Goal: Find specific page/section: Find specific page/section

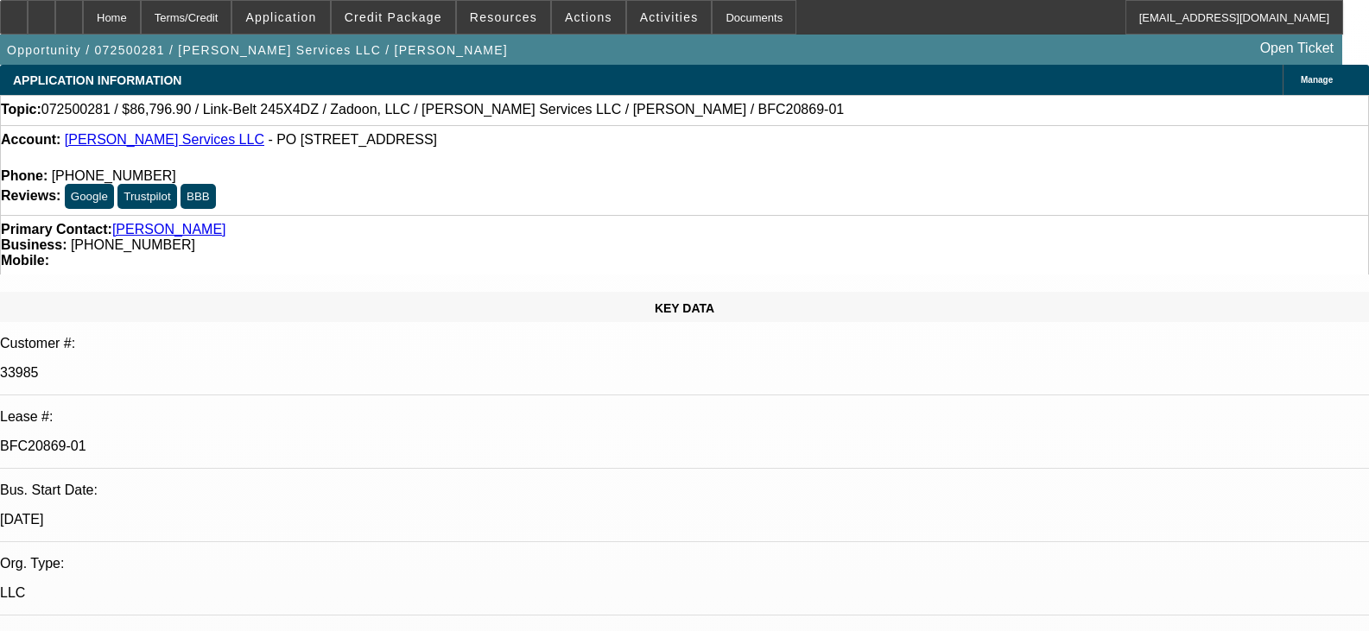
select select "0.1"
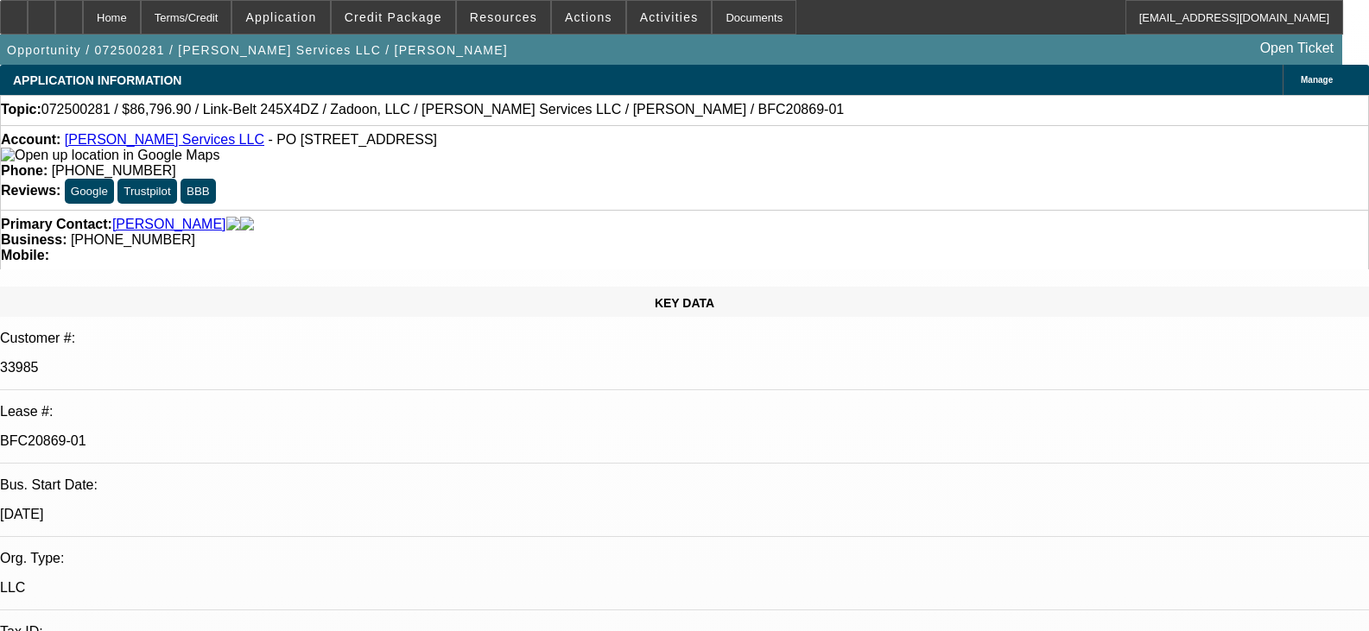
select select "0"
select select "2"
select select "0"
select select "6"
select select "0"
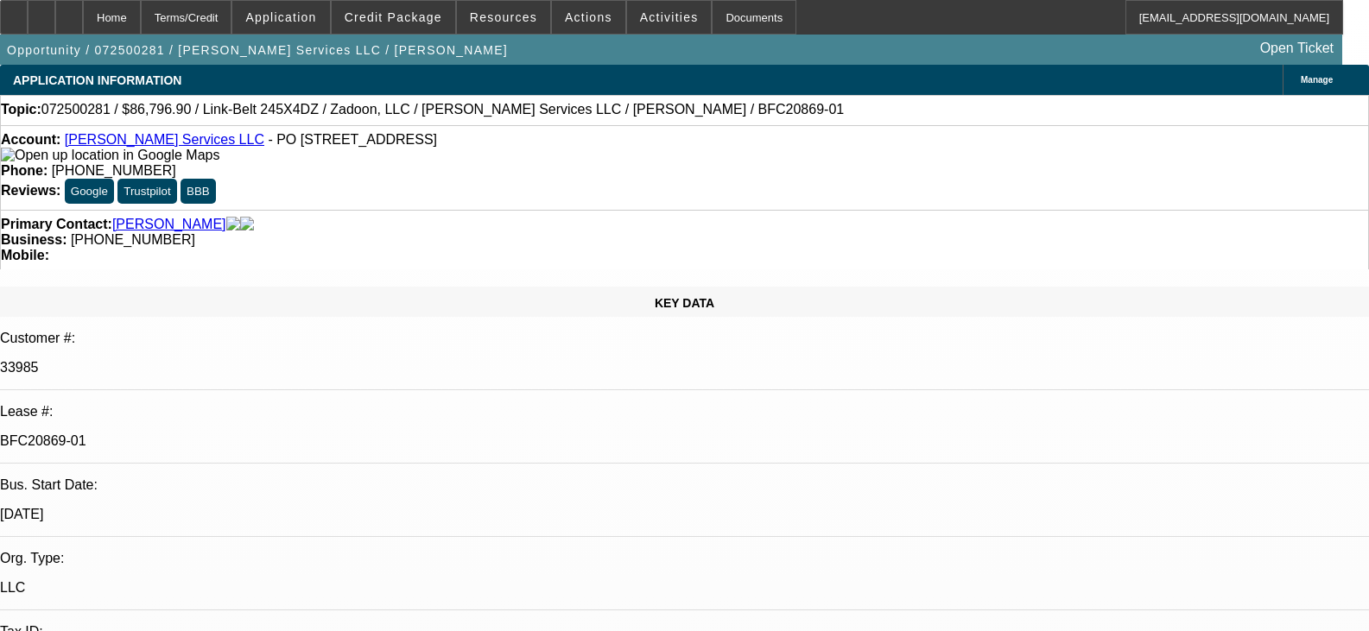
select select "0"
select select "2"
select select "0"
select select "6"
select select "0.1"
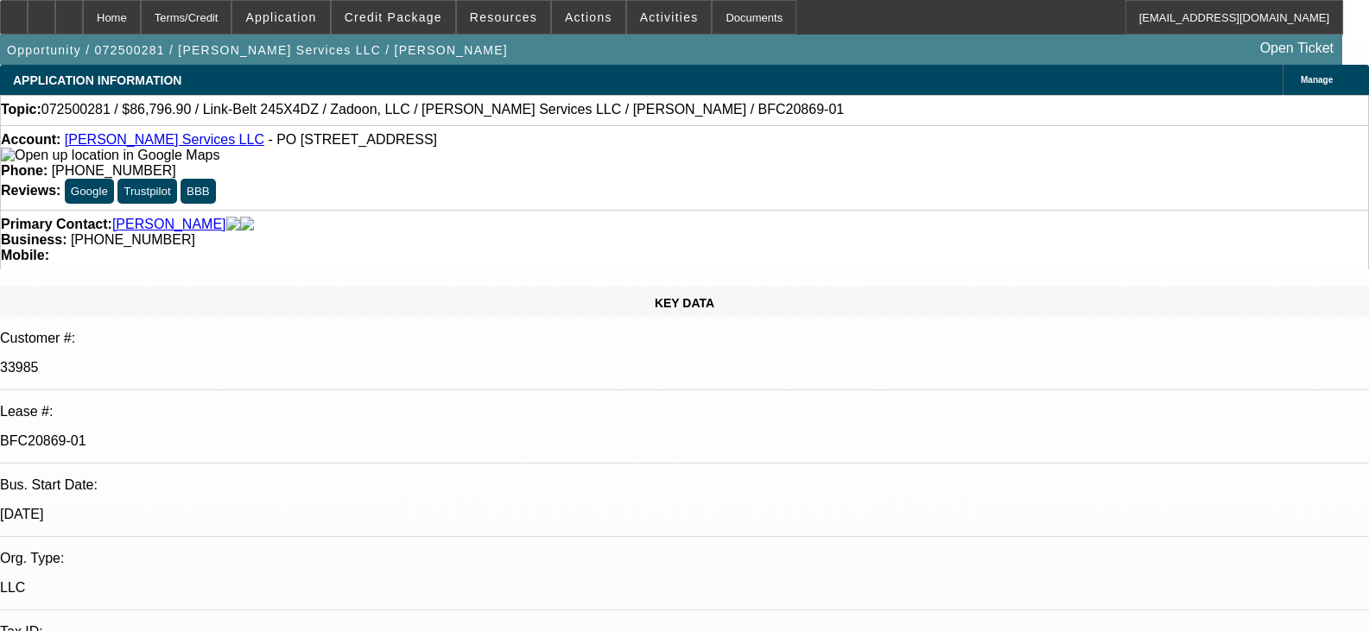
select select "0"
select select "6"
select select "0.1"
select select "0"
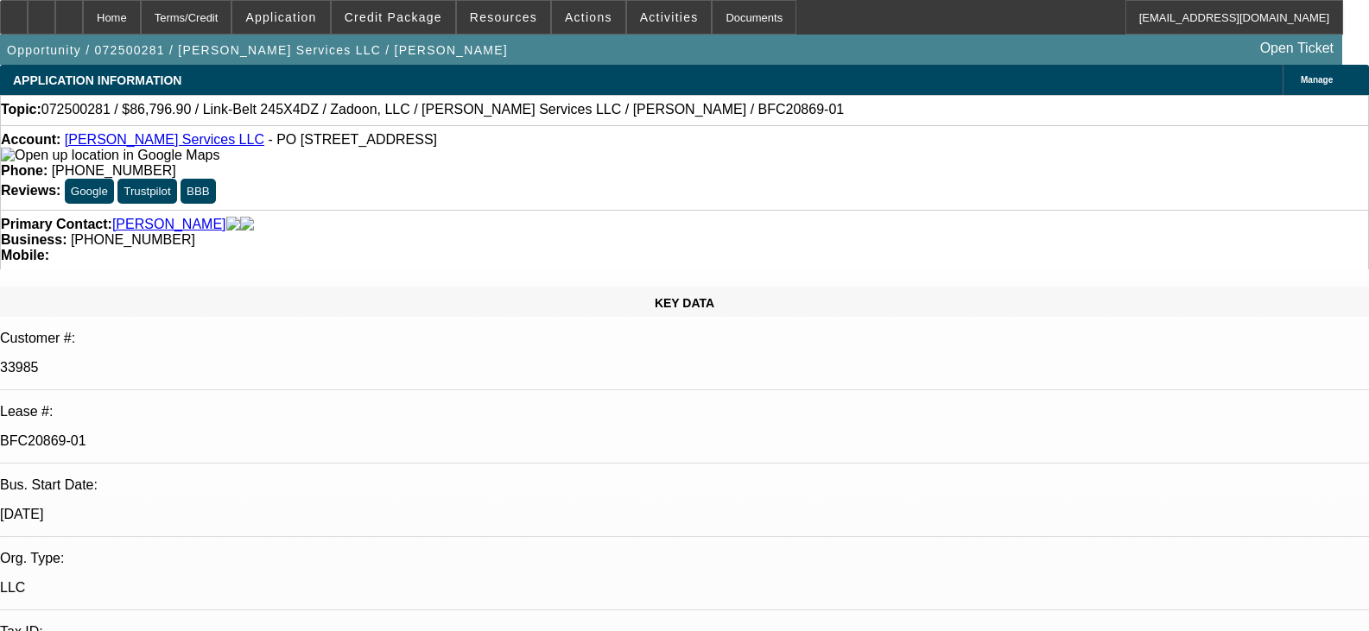
select select "0"
select select "6"
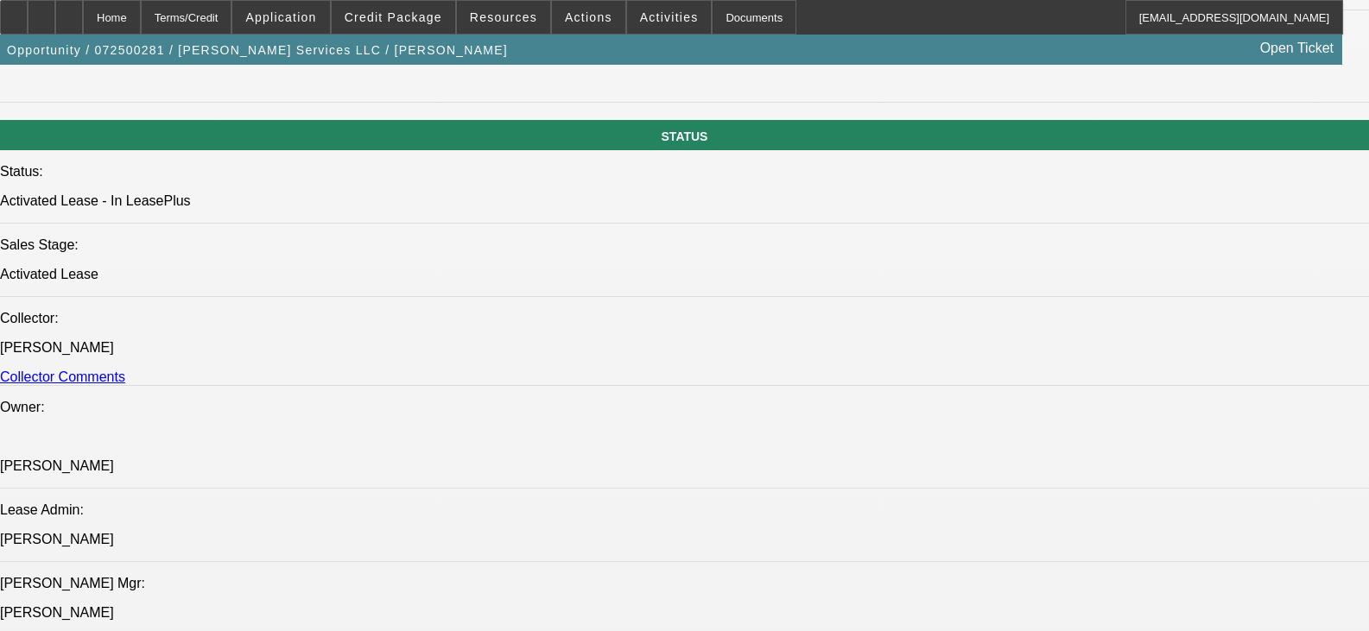
scroll to position [1727, 0]
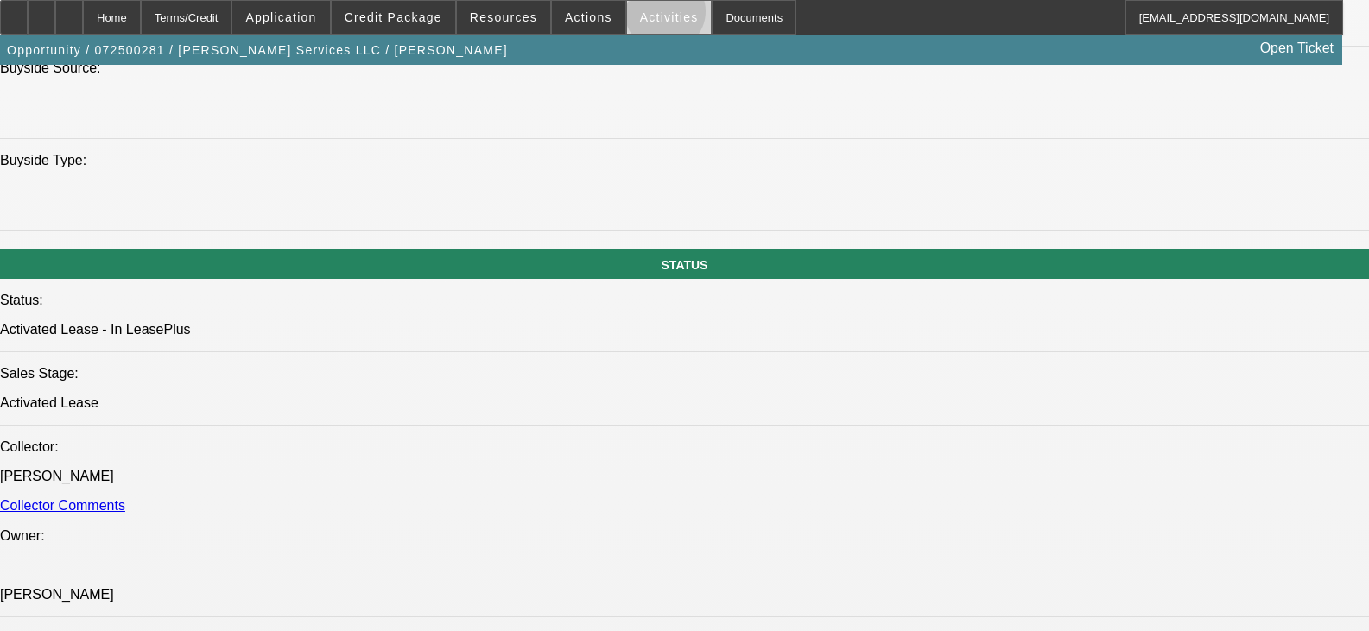
click at [647, 16] on span "Activities" at bounding box center [669, 17] width 59 height 14
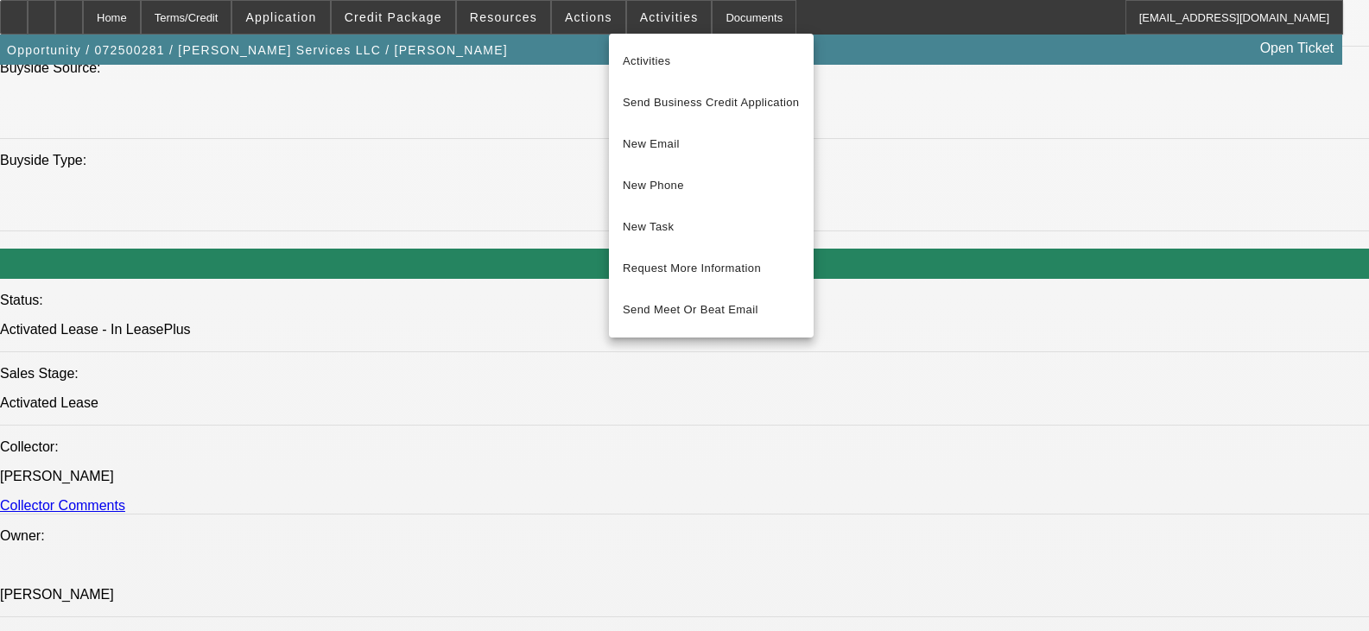
click at [744, 20] on div at bounding box center [684, 315] width 1369 height 631
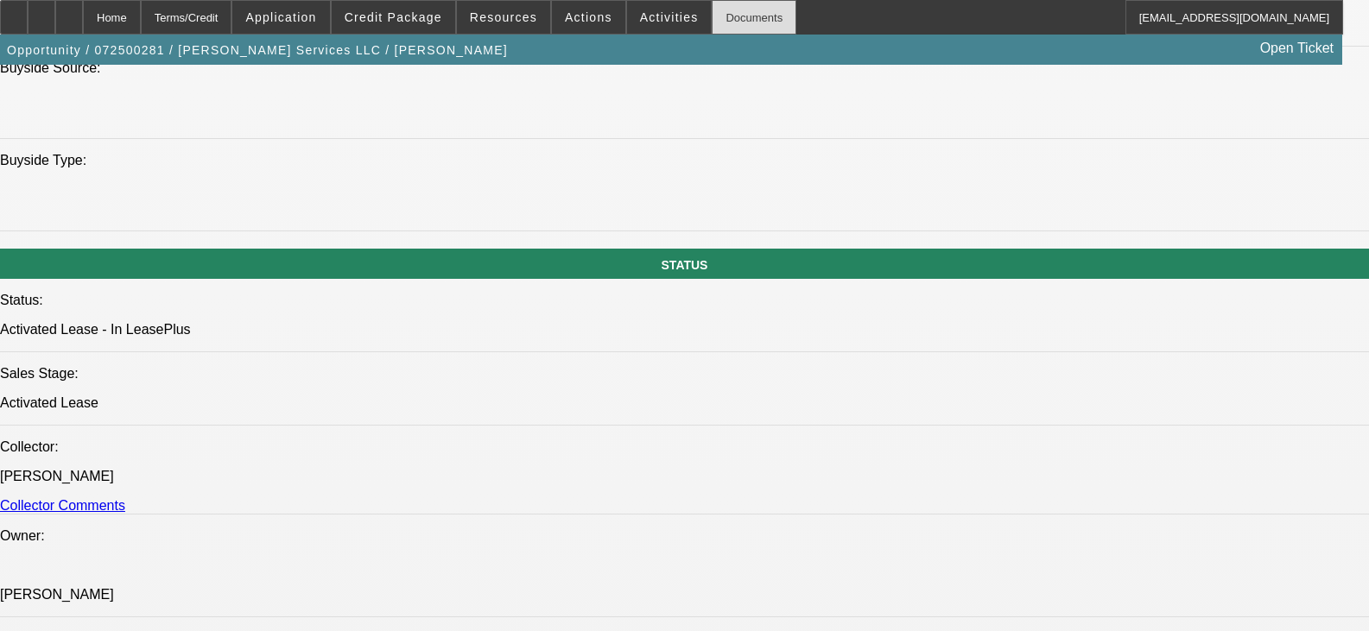
click at [742, 15] on div "Documents" at bounding box center [754, 17] width 85 height 35
